Goal: Task Accomplishment & Management: Manage account settings

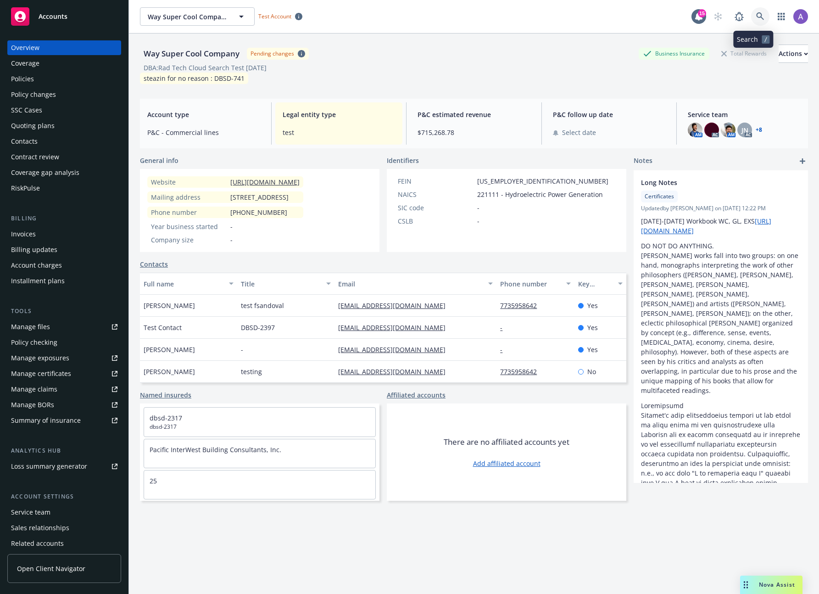
click at [756, 15] on icon at bounding box center [760, 16] width 8 height 8
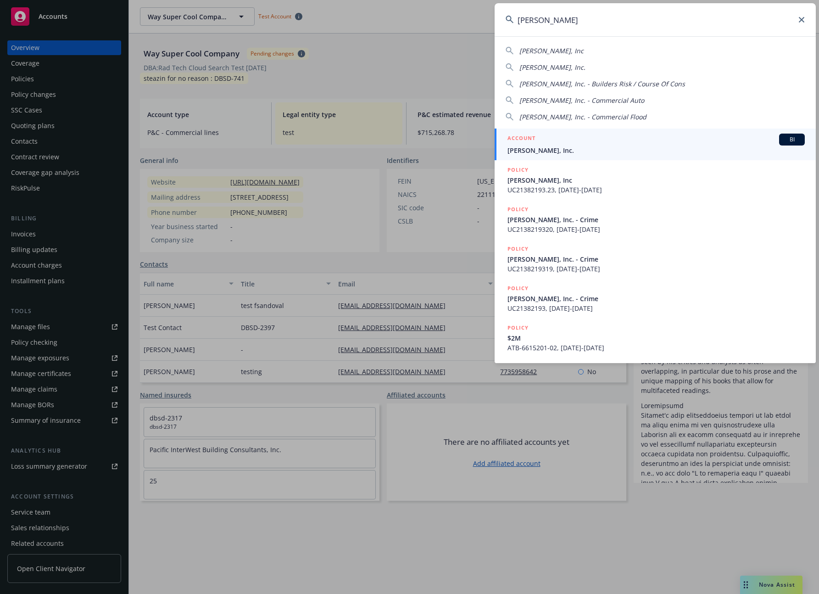
type input "jb matteson"
click at [595, 134] on div "ACCOUNT BI" at bounding box center [655, 139] width 297 height 12
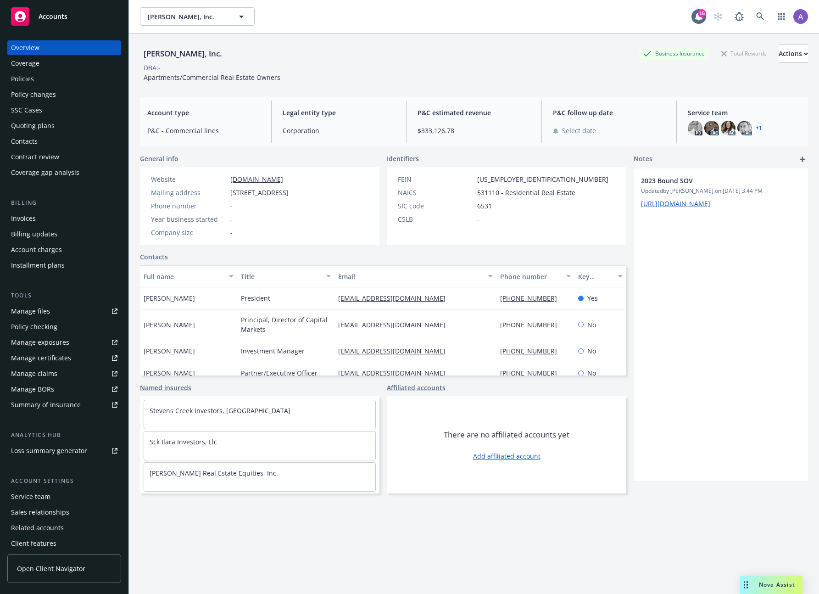
click at [756, 127] on link "+ 1" at bounding box center [759, 128] width 6 height 6
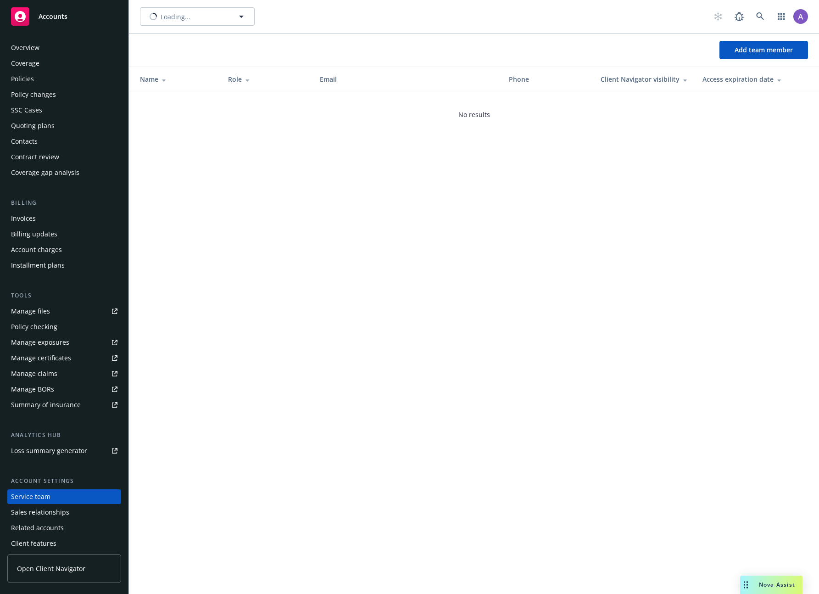
scroll to position [20, 0]
